Goal: Task Accomplishment & Management: Manage account settings

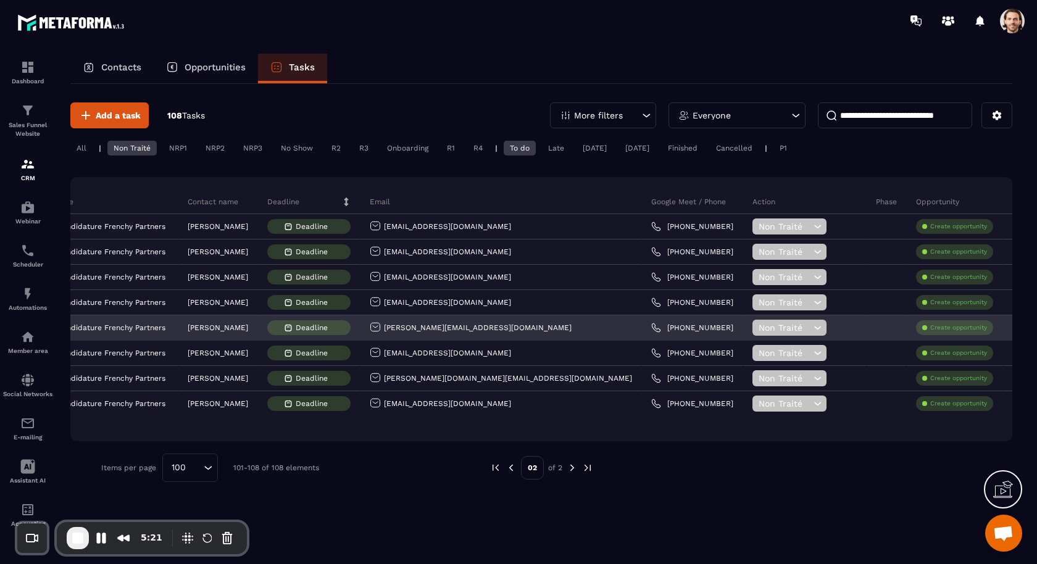
scroll to position [0, 109]
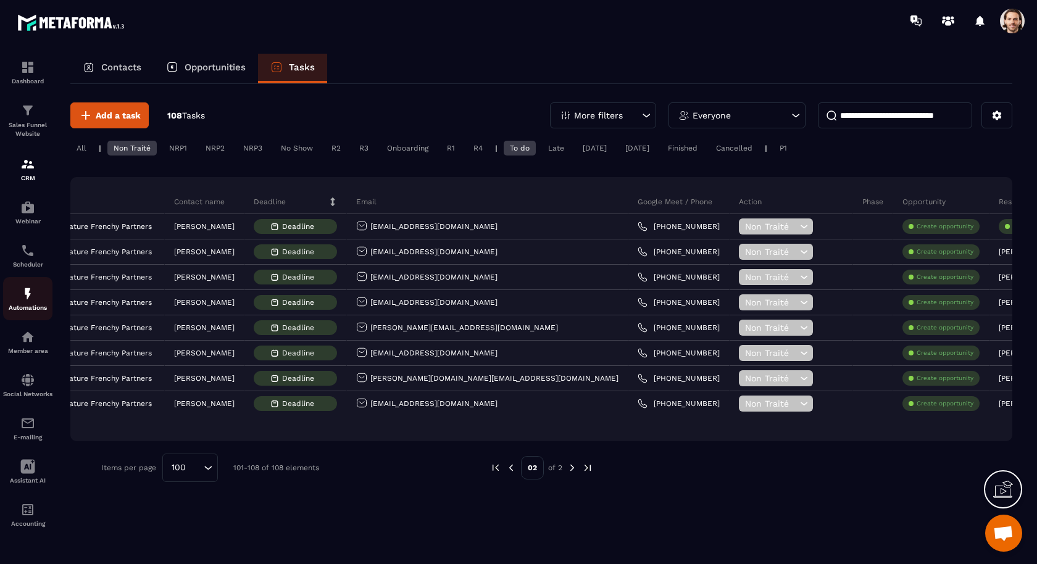
click at [31, 301] on img at bounding box center [27, 293] width 15 height 15
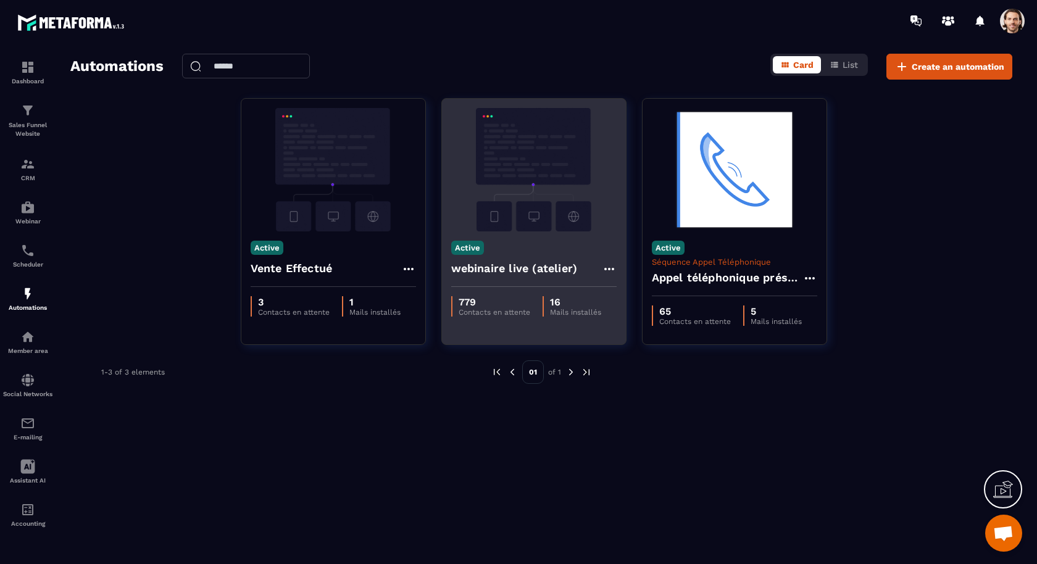
click at [531, 270] on h4 "webinaire live (atelier)" at bounding box center [514, 268] width 127 height 17
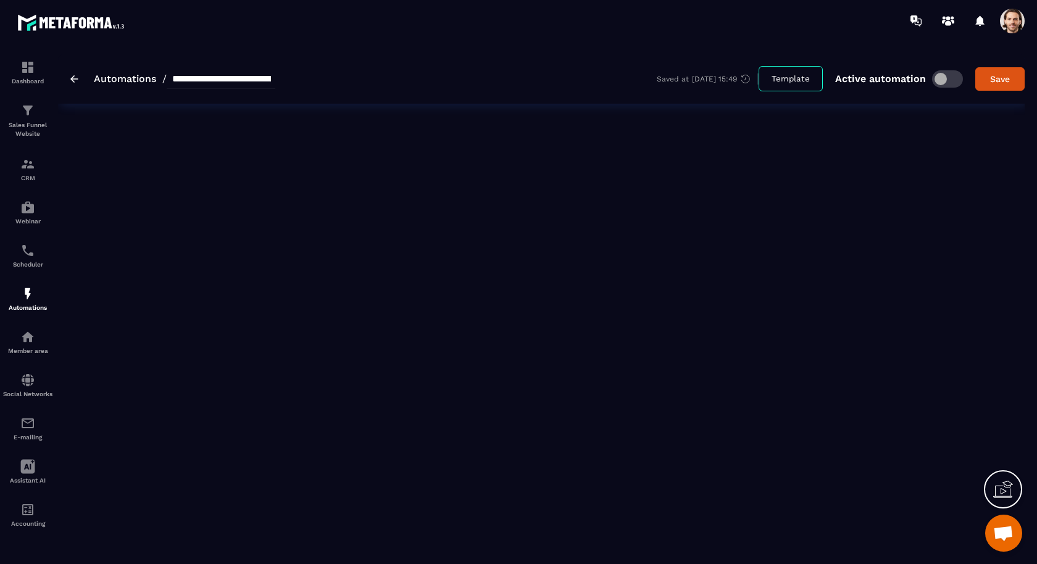
type input "**********"
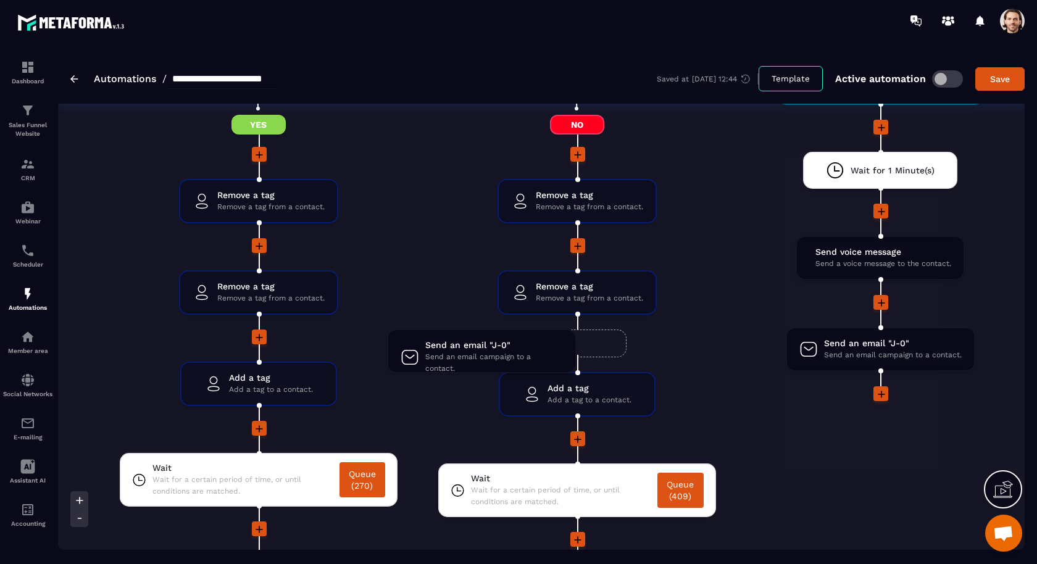
scroll to position [2139, 0]
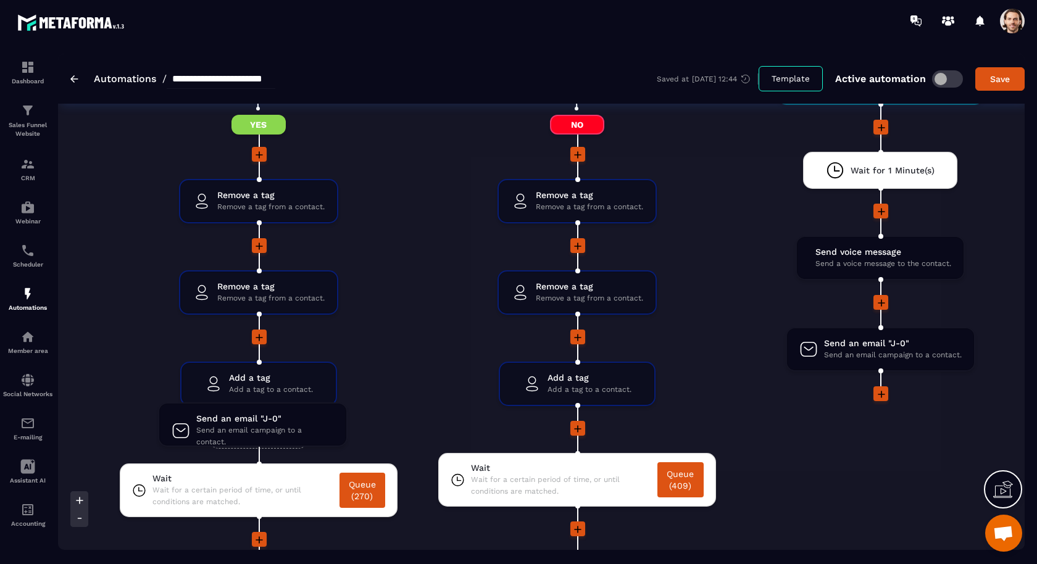
drag, startPoint x: 914, startPoint y: 344, endPoint x: 283, endPoint y: 425, distance: 635.6
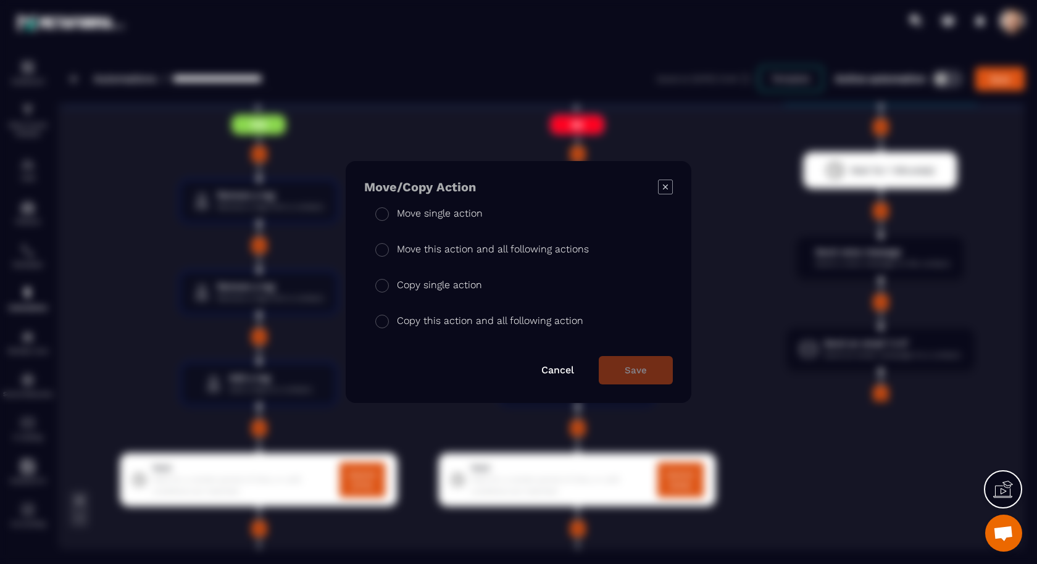
click at [462, 214] on p "Move single action" at bounding box center [440, 213] width 86 height 15
click at [648, 374] on button "Save" at bounding box center [636, 370] width 74 height 28
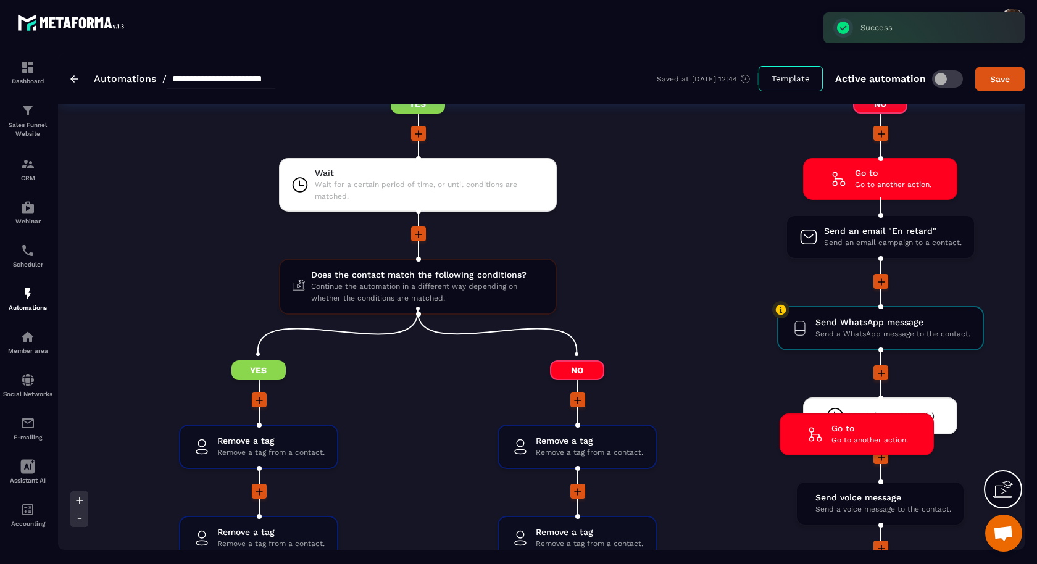
scroll to position [1893, 0]
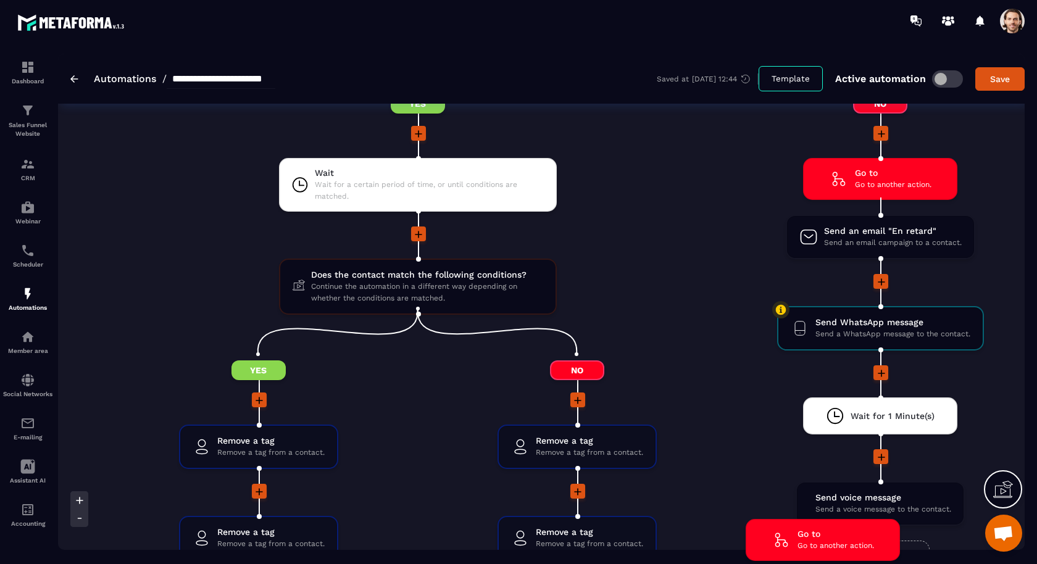
drag, startPoint x: 967, startPoint y: 168, endPoint x: 909, endPoint y: 535, distance: 371.9
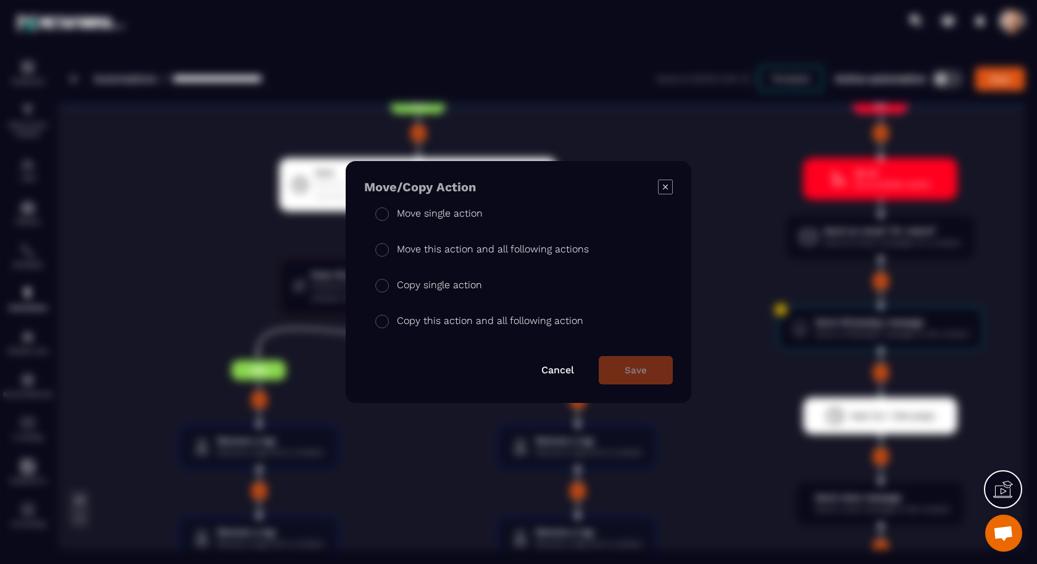
click at [453, 211] on p "Move single action" at bounding box center [440, 213] width 86 height 15
click at [626, 362] on button "Save" at bounding box center [636, 370] width 74 height 28
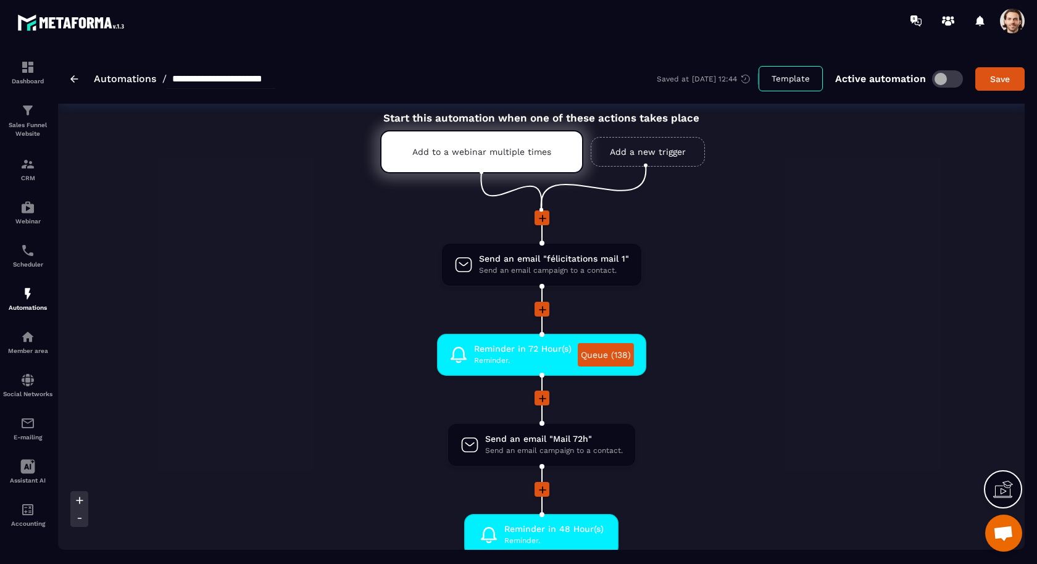
scroll to position [0, 0]
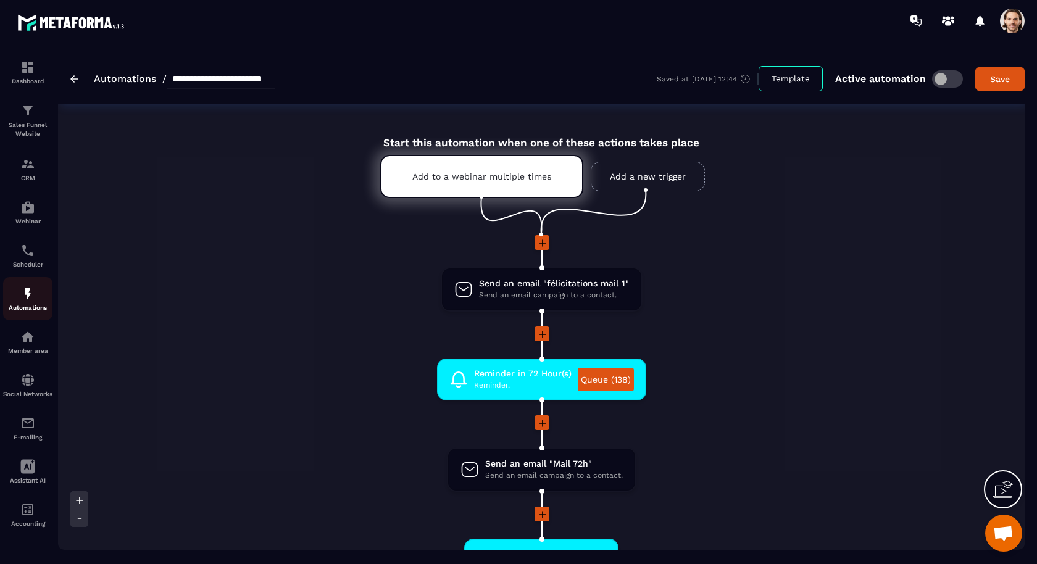
click at [29, 306] on p "Automations" at bounding box center [27, 307] width 49 height 7
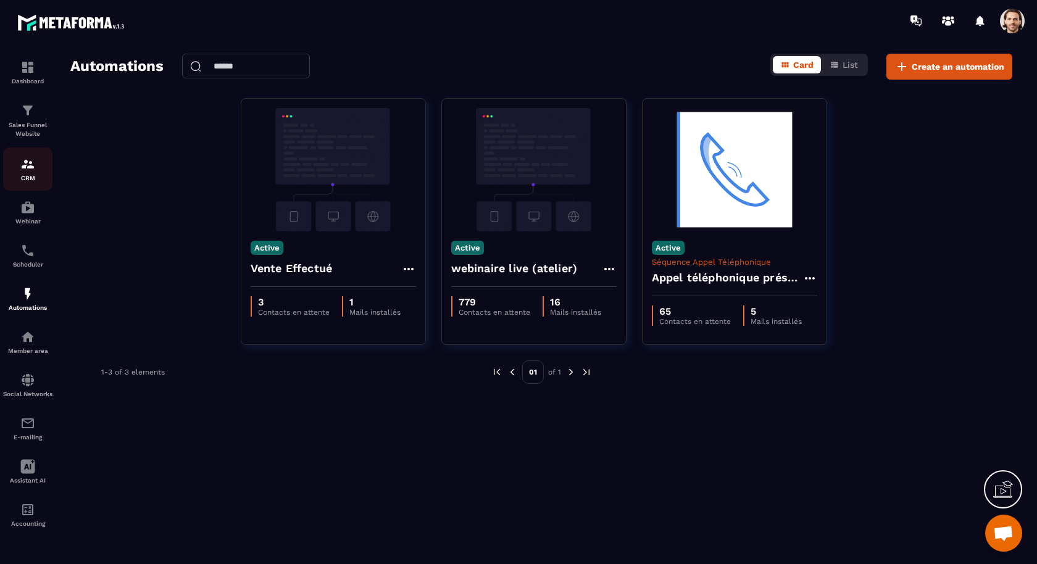
click at [22, 161] on img at bounding box center [27, 164] width 15 height 15
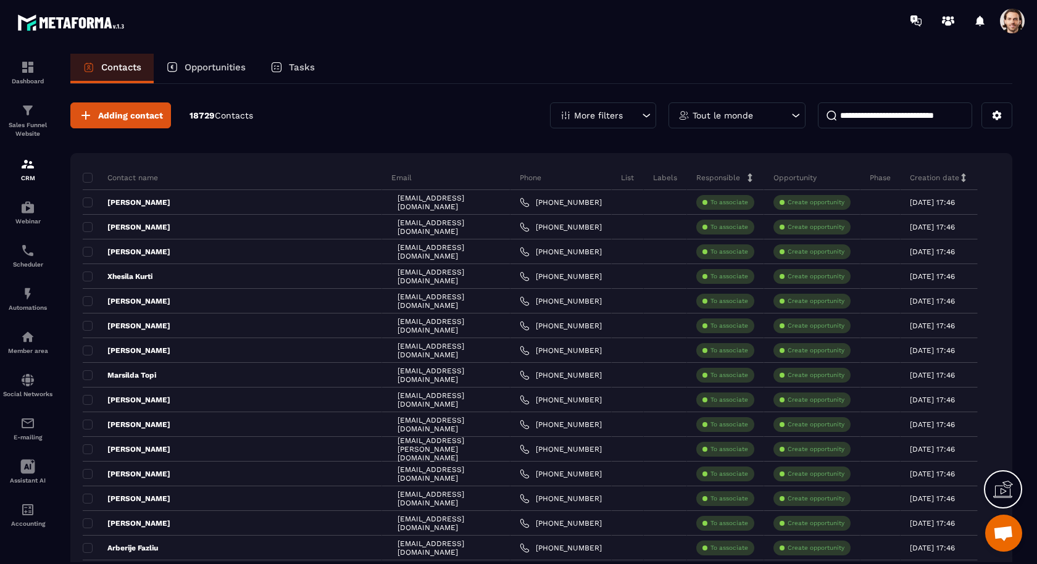
click at [299, 70] on p "Tasks" at bounding box center [302, 67] width 26 height 11
